Goal: Find specific fact

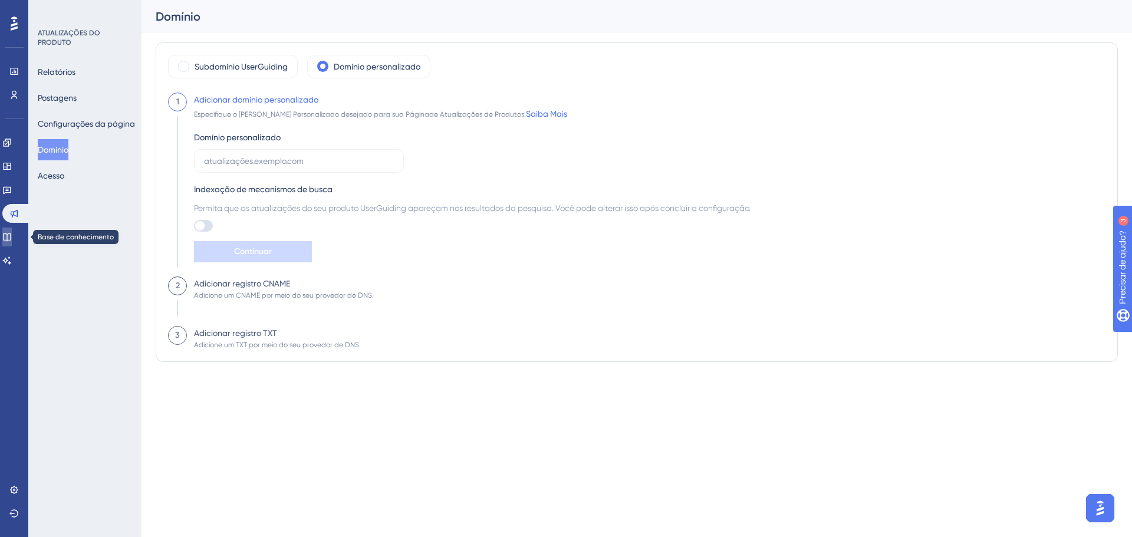
click at [12, 240] on link at bounding box center [6, 236] width 9 height 19
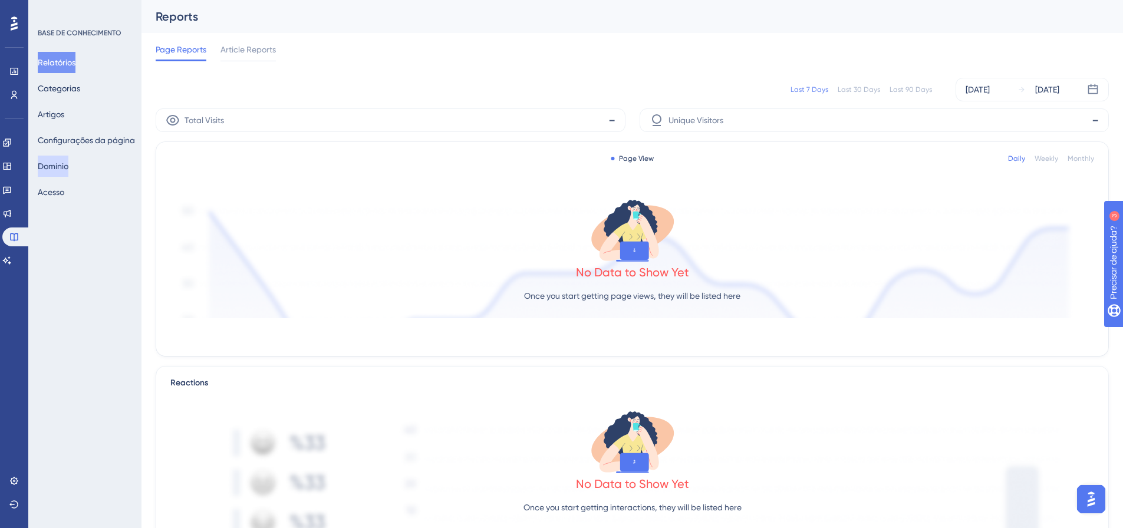
click at [68, 160] on font "Domínio" at bounding box center [53, 166] width 31 height 14
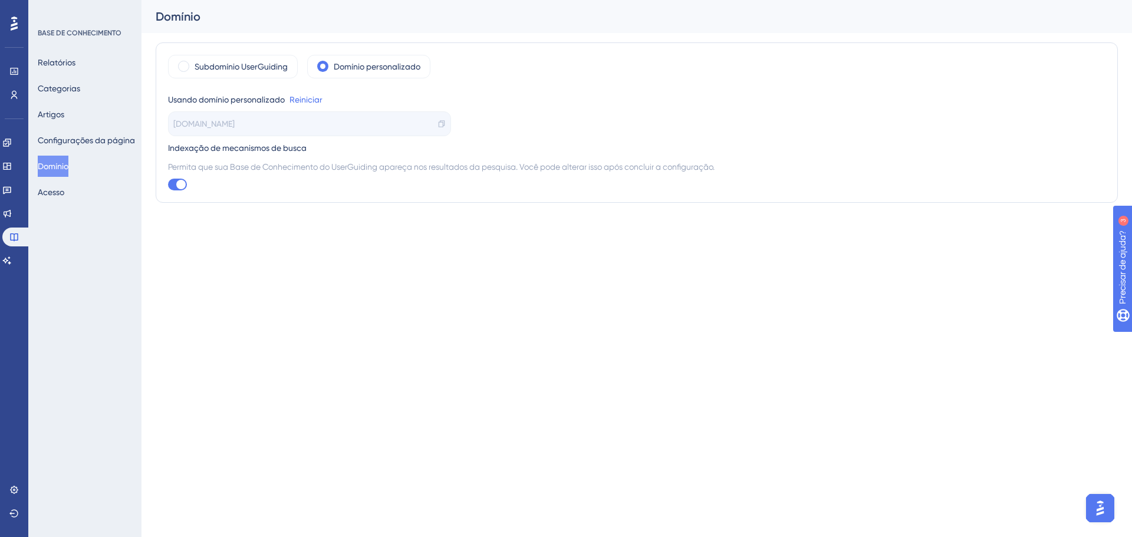
click at [223, 130] on span "[DOMAIN_NAME]" at bounding box center [203, 124] width 61 height 14
copy div "[DOMAIN_NAME]"
